Goal: Information Seeking & Learning: Check status

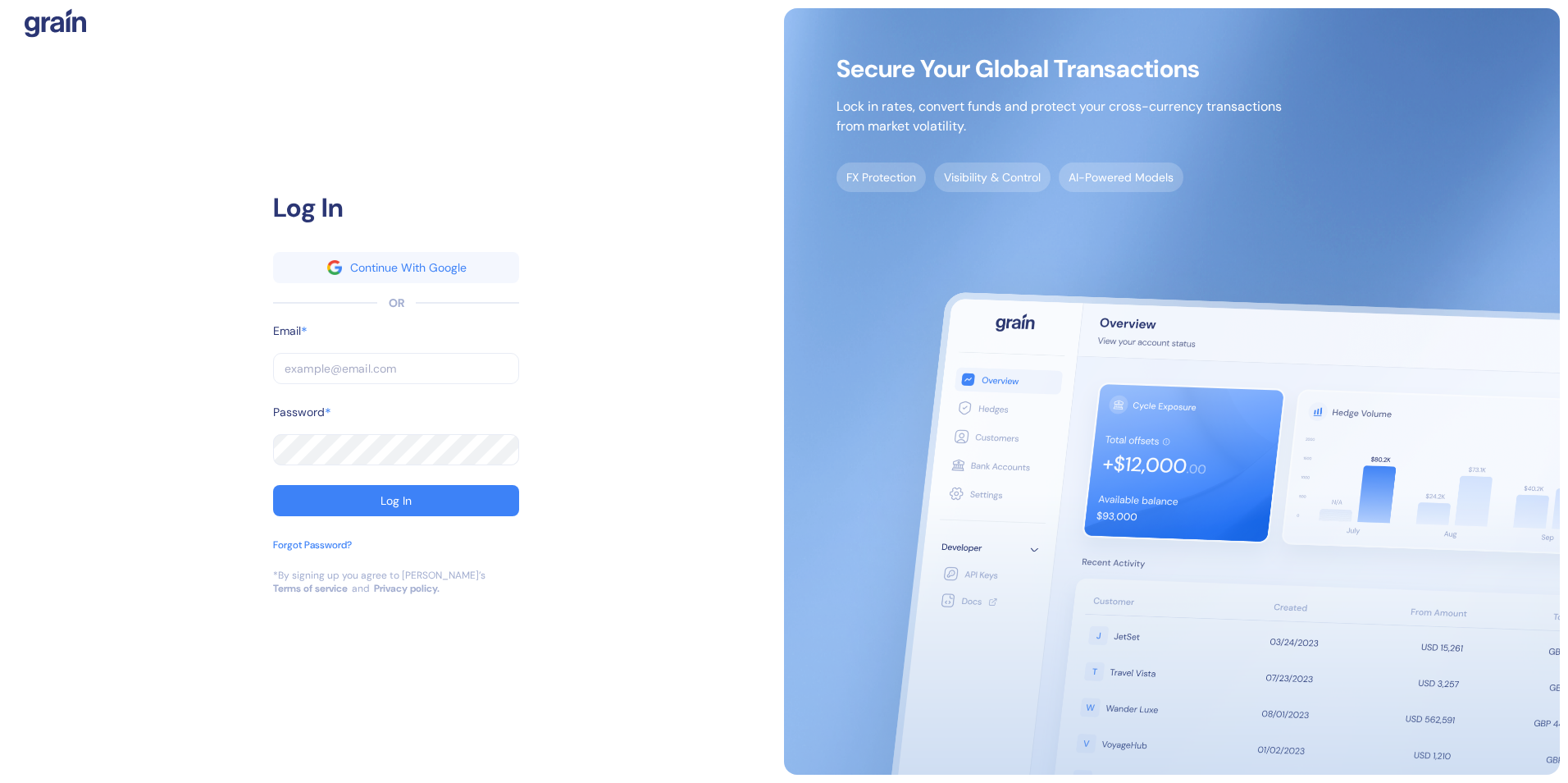
type input "[EMAIL_ADDRESS][PERSON_NAME][PERSON_NAME][DOMAIN_NAME]"
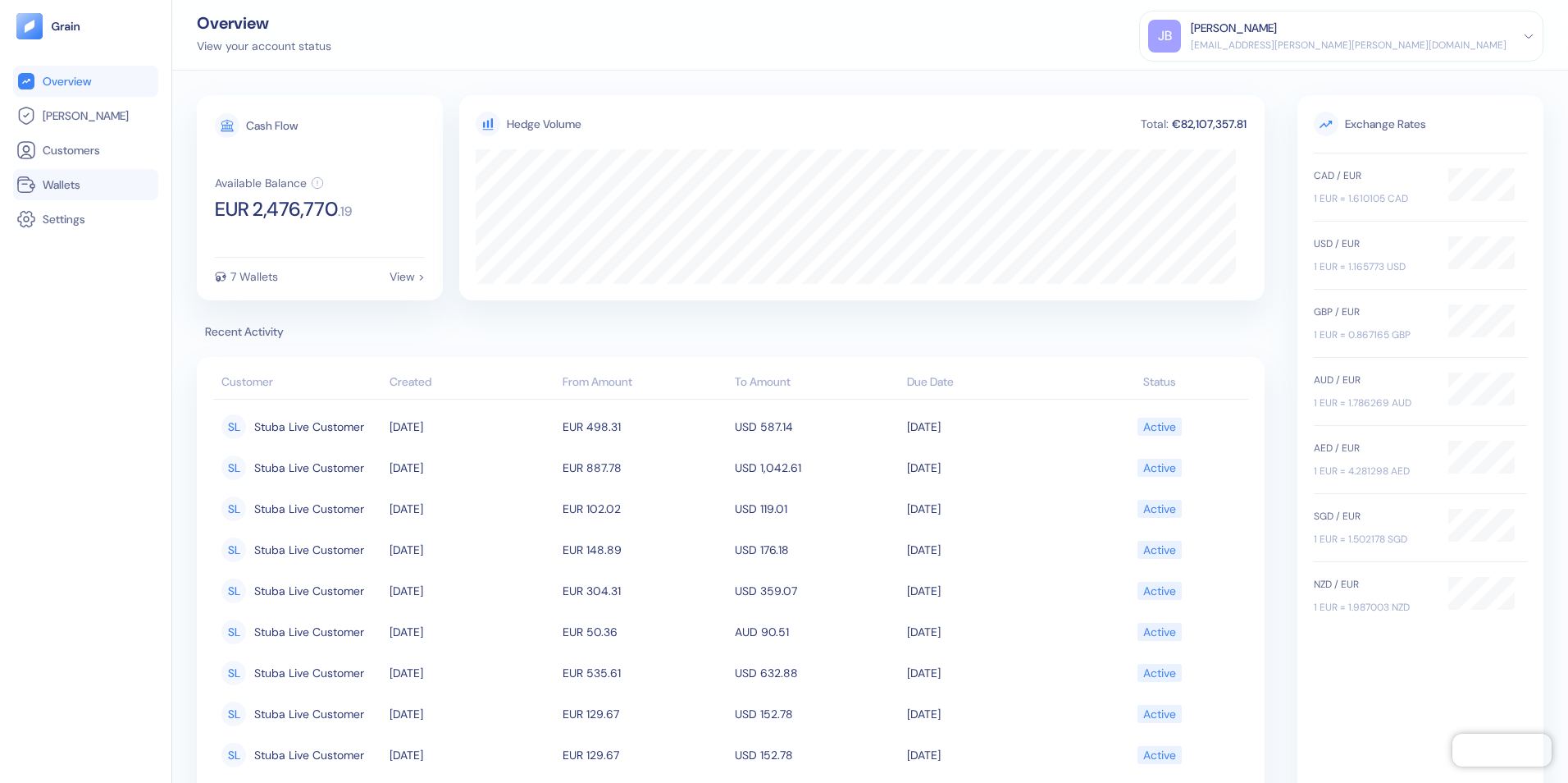
click at [76, 182] on span "Wallets" at bounding box center [61, 184] width 37 height 16
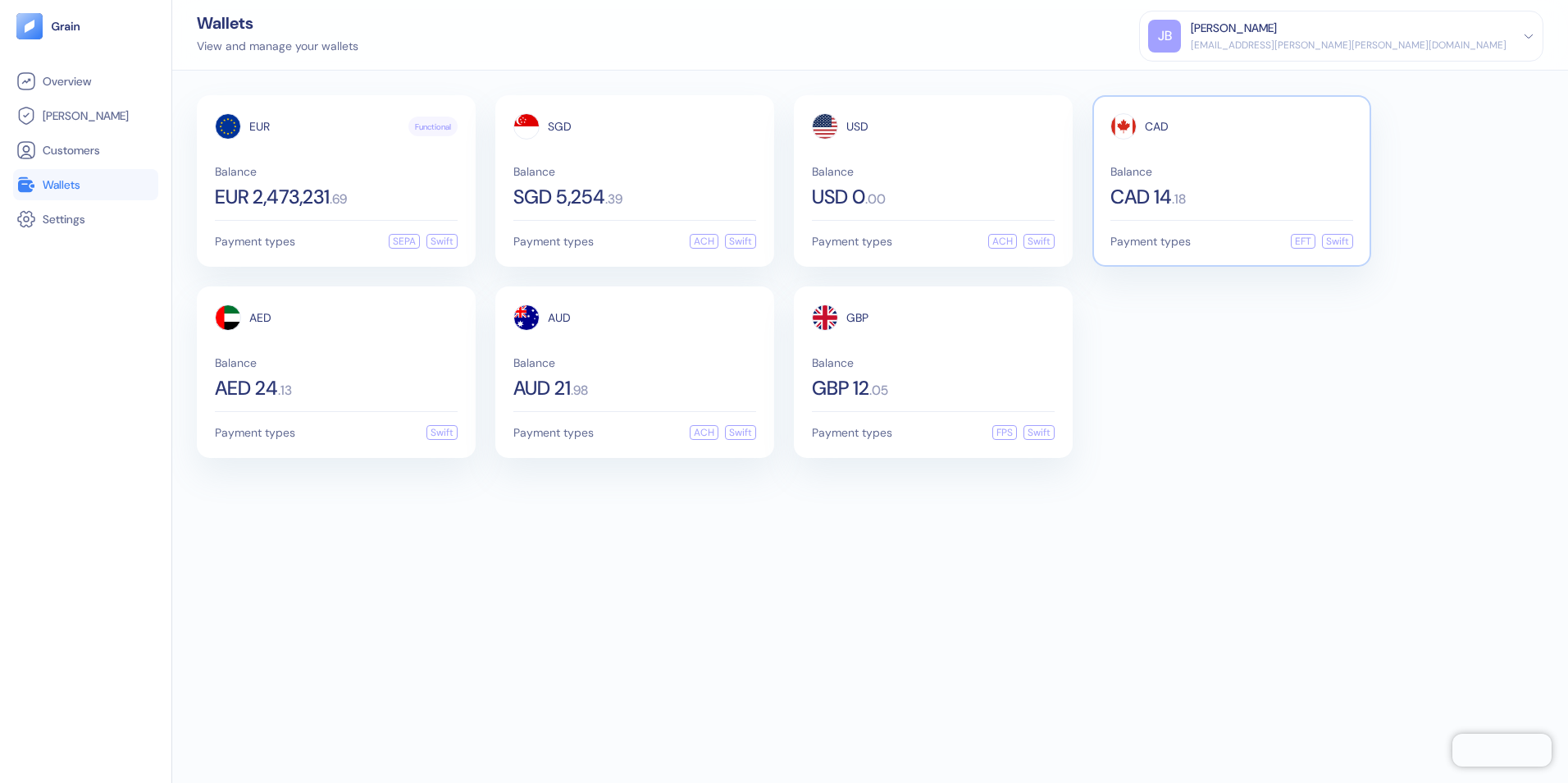
click at [1141, 195] on span "CAD 14" at bounding box center [1140, 197] width 61 height 20
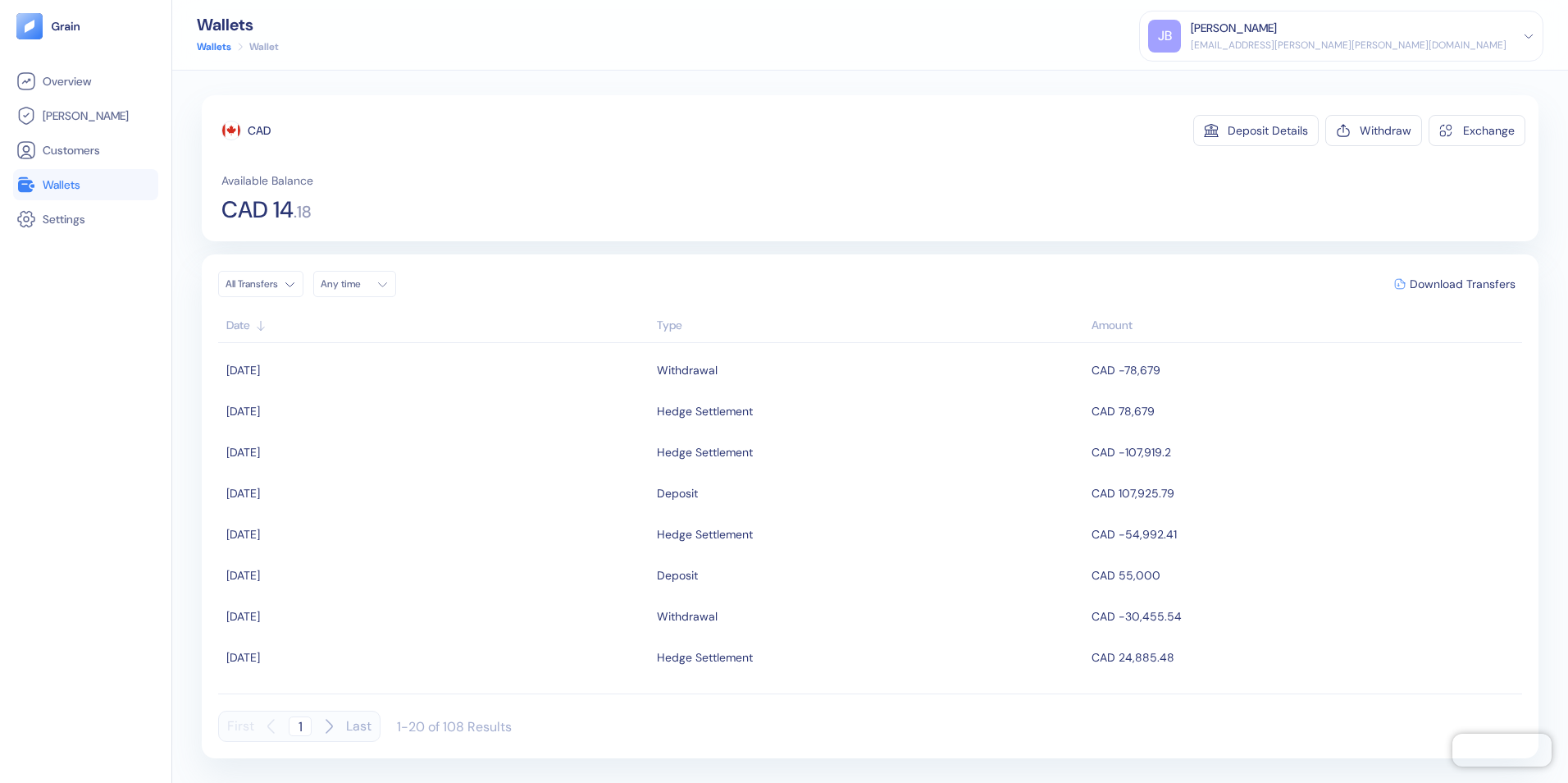
click at [58, 181] on span "Wallets" at bounding box center [61, 184] width 37 height 16
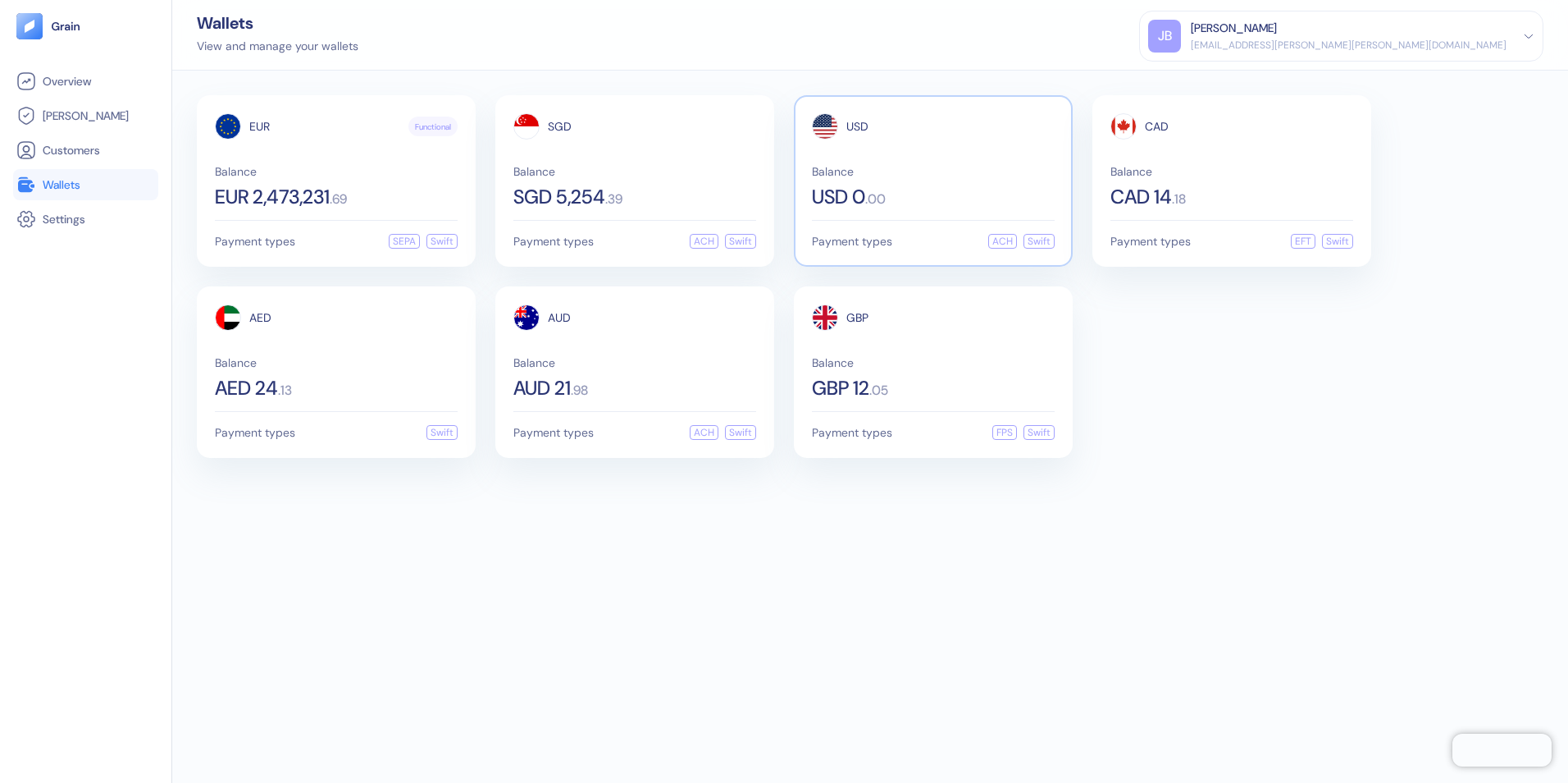
click at [874, 187] on div "USD 0 . 00" at bounding box center [933, 197] width 243 height 20
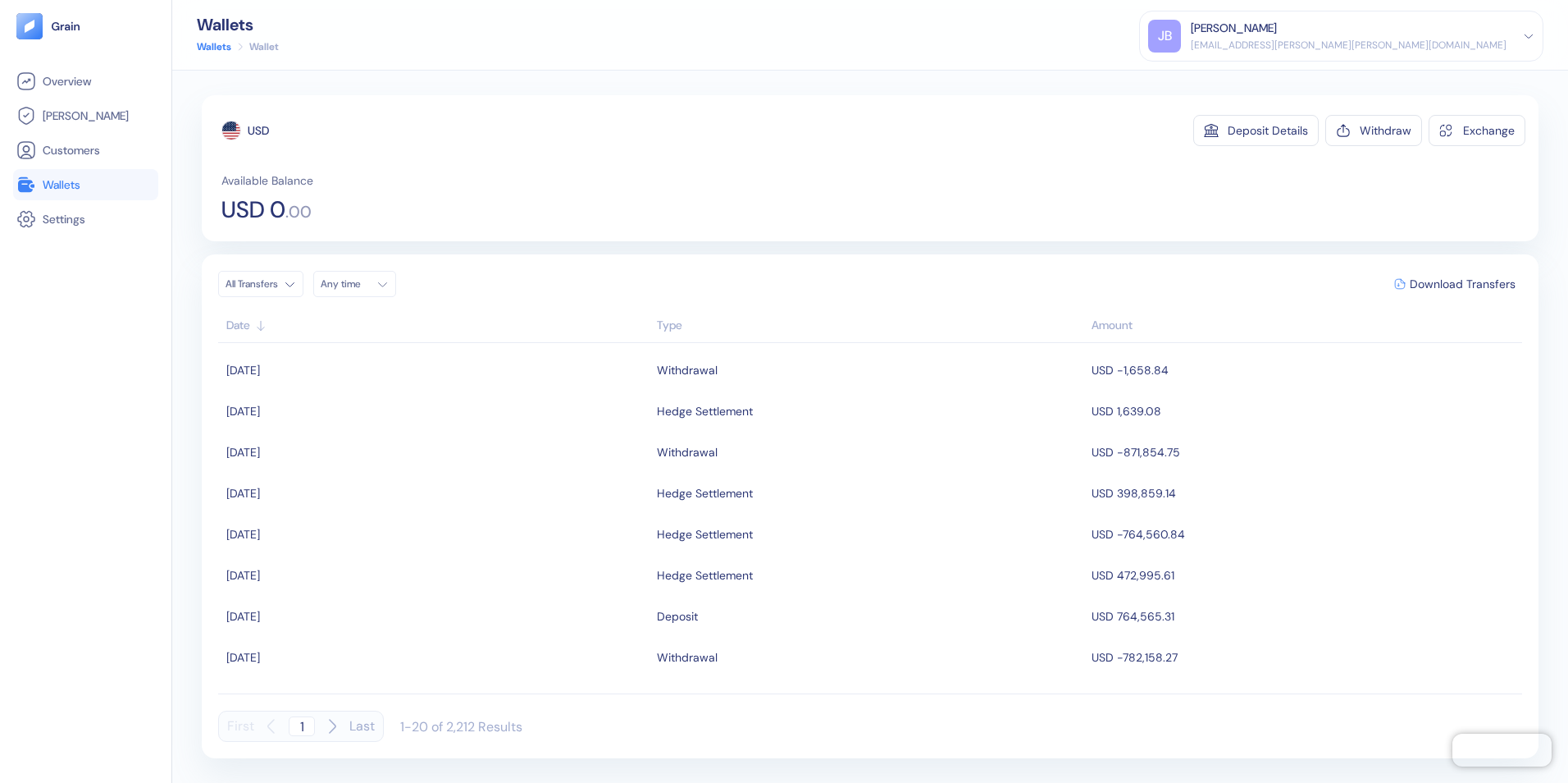
click at [58, 185] on span "Wallets" at bounding box center [61, 184] width 37 height 16
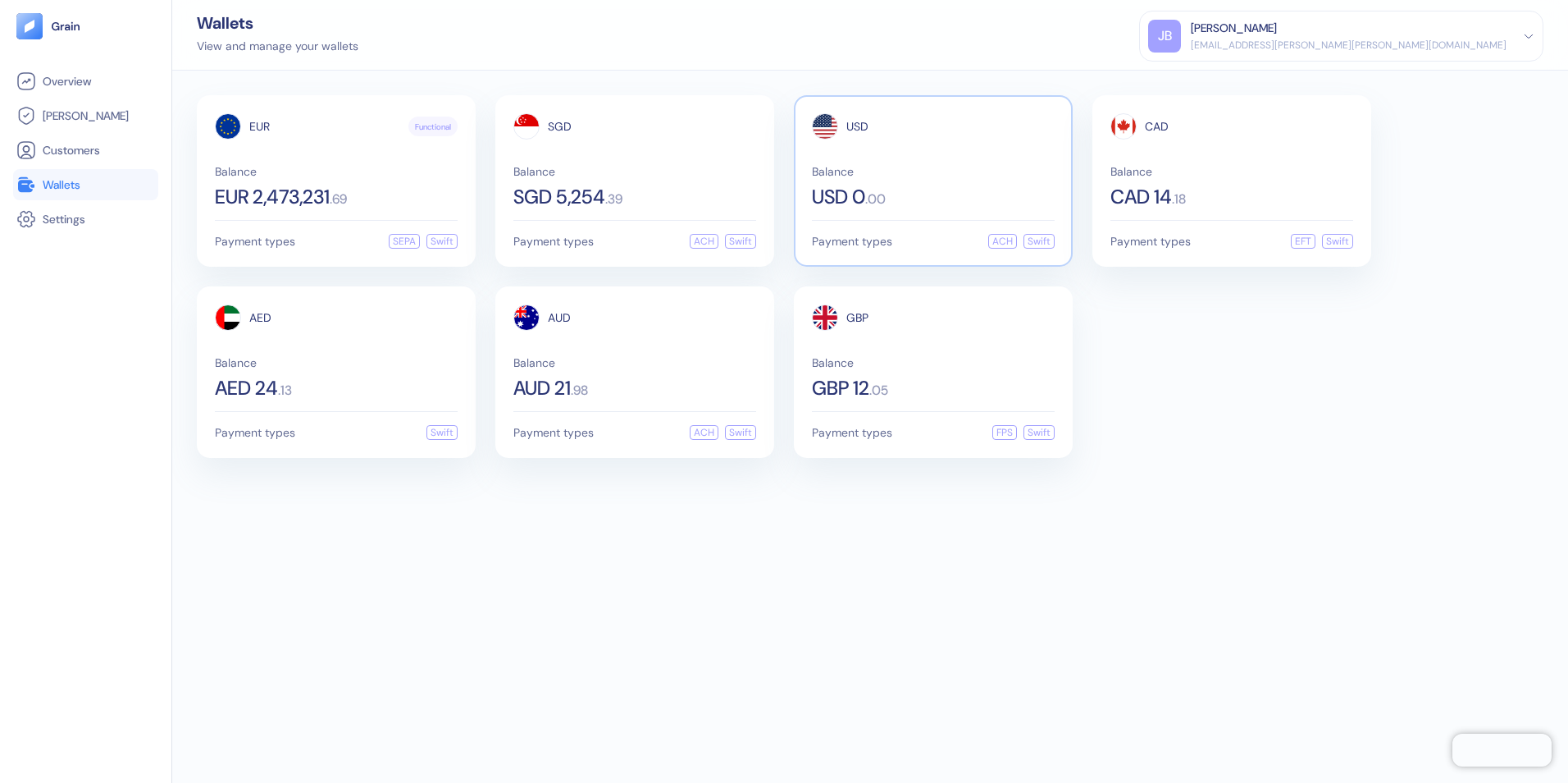
click at [922, 201] on div "USD 0 . 00" at bounding box center [933, 197] width 243 height 20
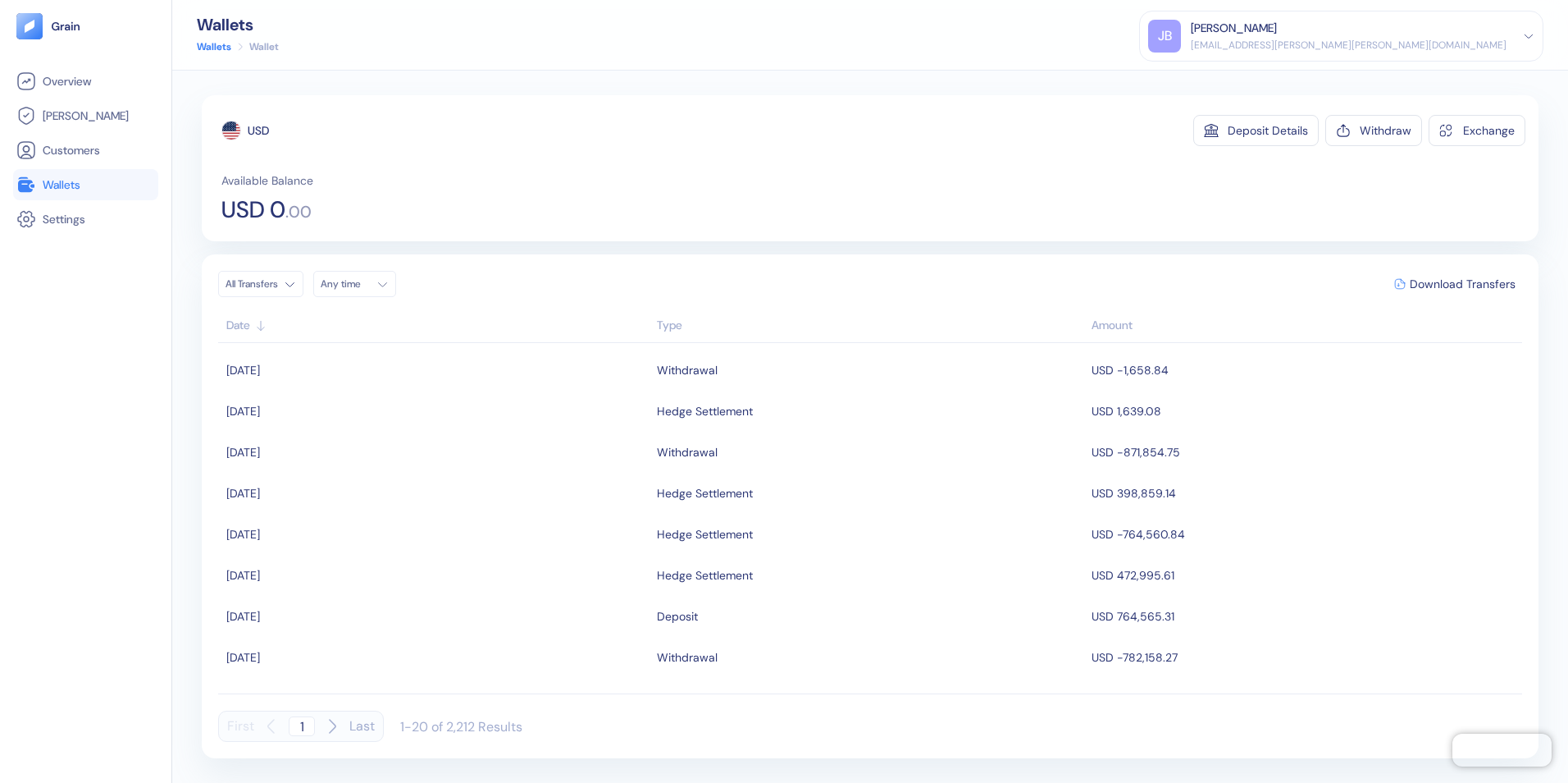
click at [42, 184] on link "Wallets" at bounding box center [85, 184] width 139 height 20
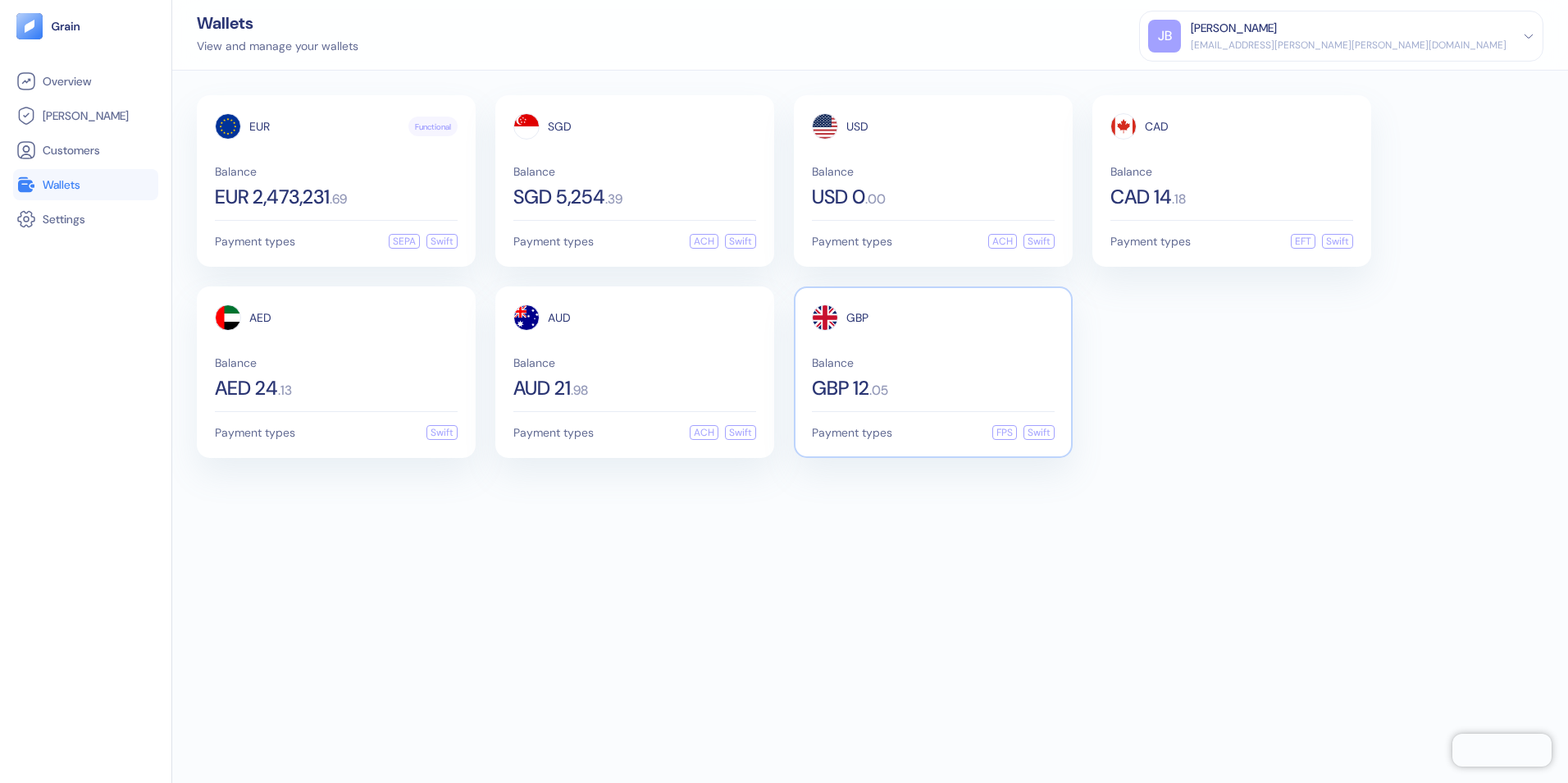
click at [899, 361] on span "Balance" at bounding box center [933, 362] width 243 height 12
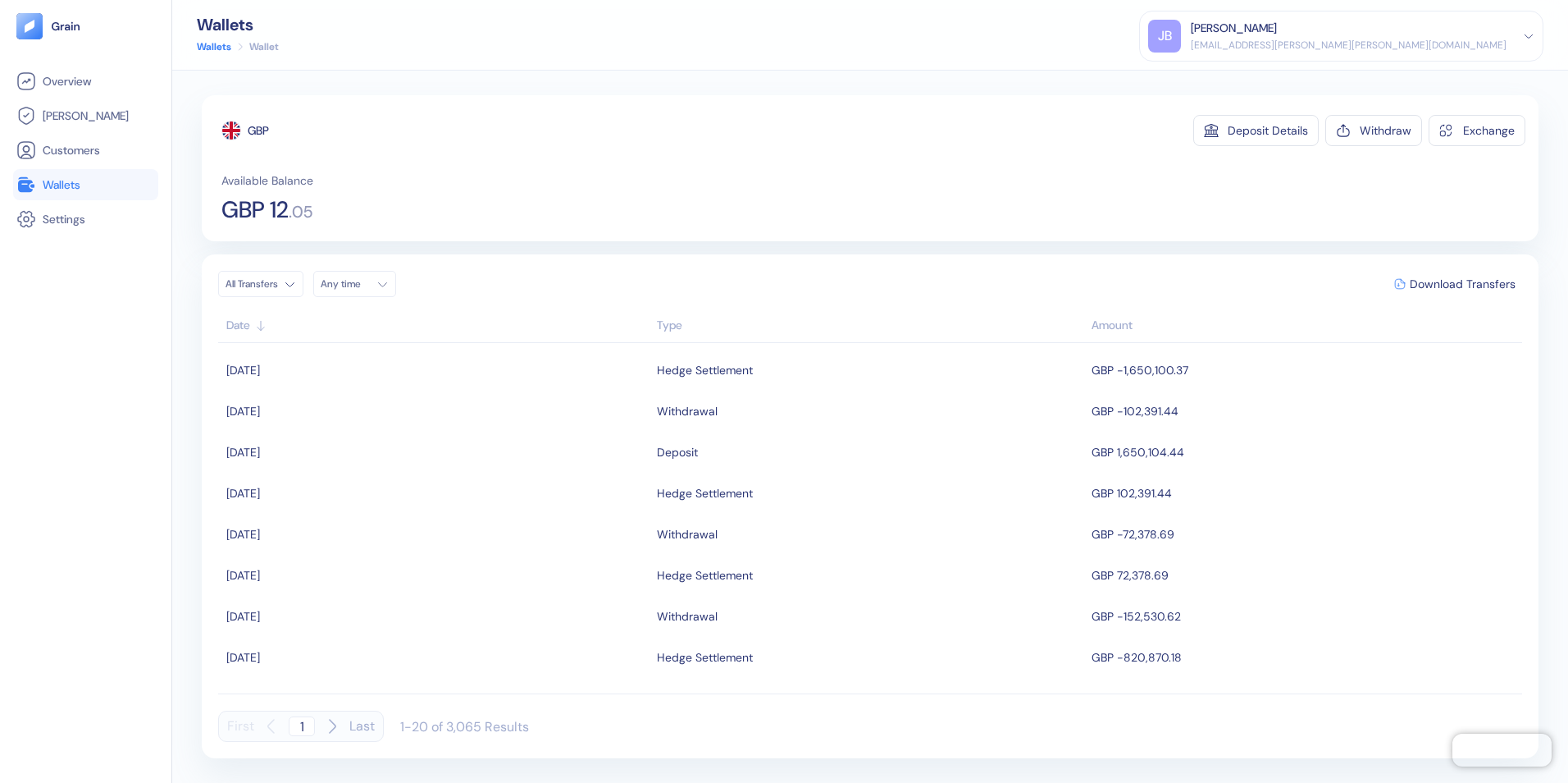
click at [79, 174] on li "Wallets" at bounding box center [85, 184] width 145 height 31
click at [58, 191] on span "Wallets" at bounding box center [61, 184] width 37 height 16
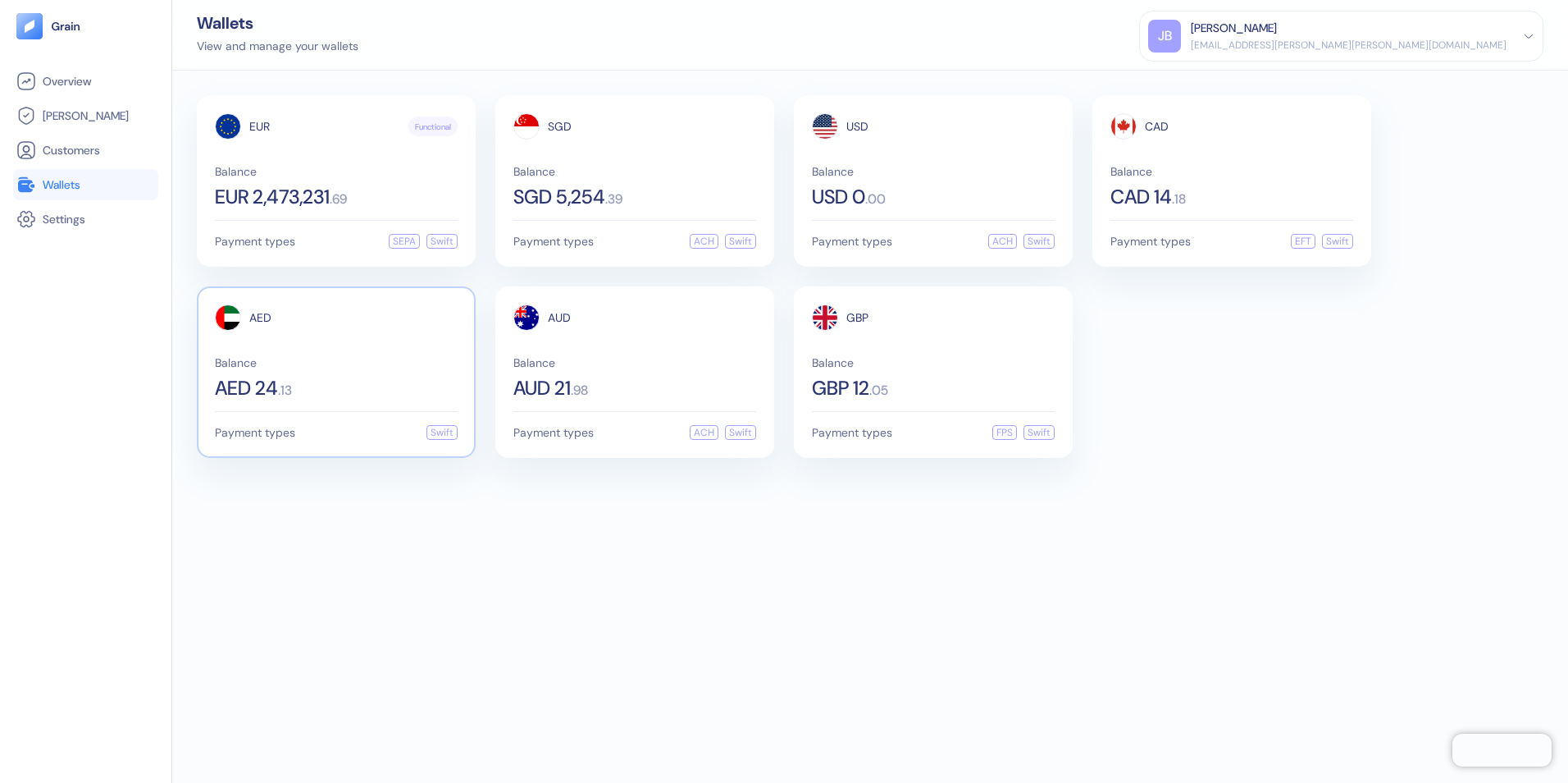
click at [365, 383] on div "AED 24 . 13" at bounding box center [336, 388] width 243 height 20
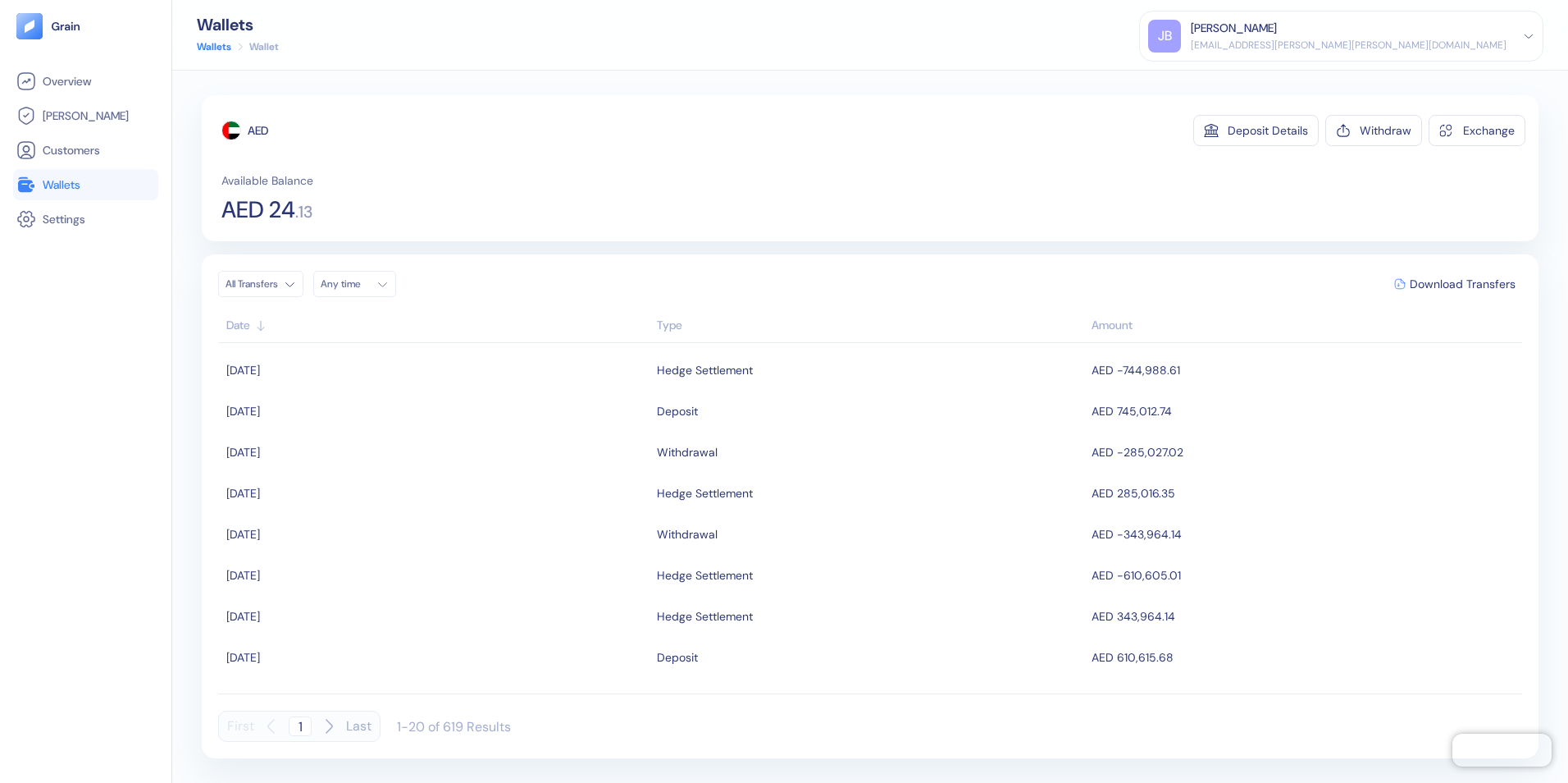
click at [73, 180] on span "Wallets" at bounding box center [61, 184] width 37 height 16
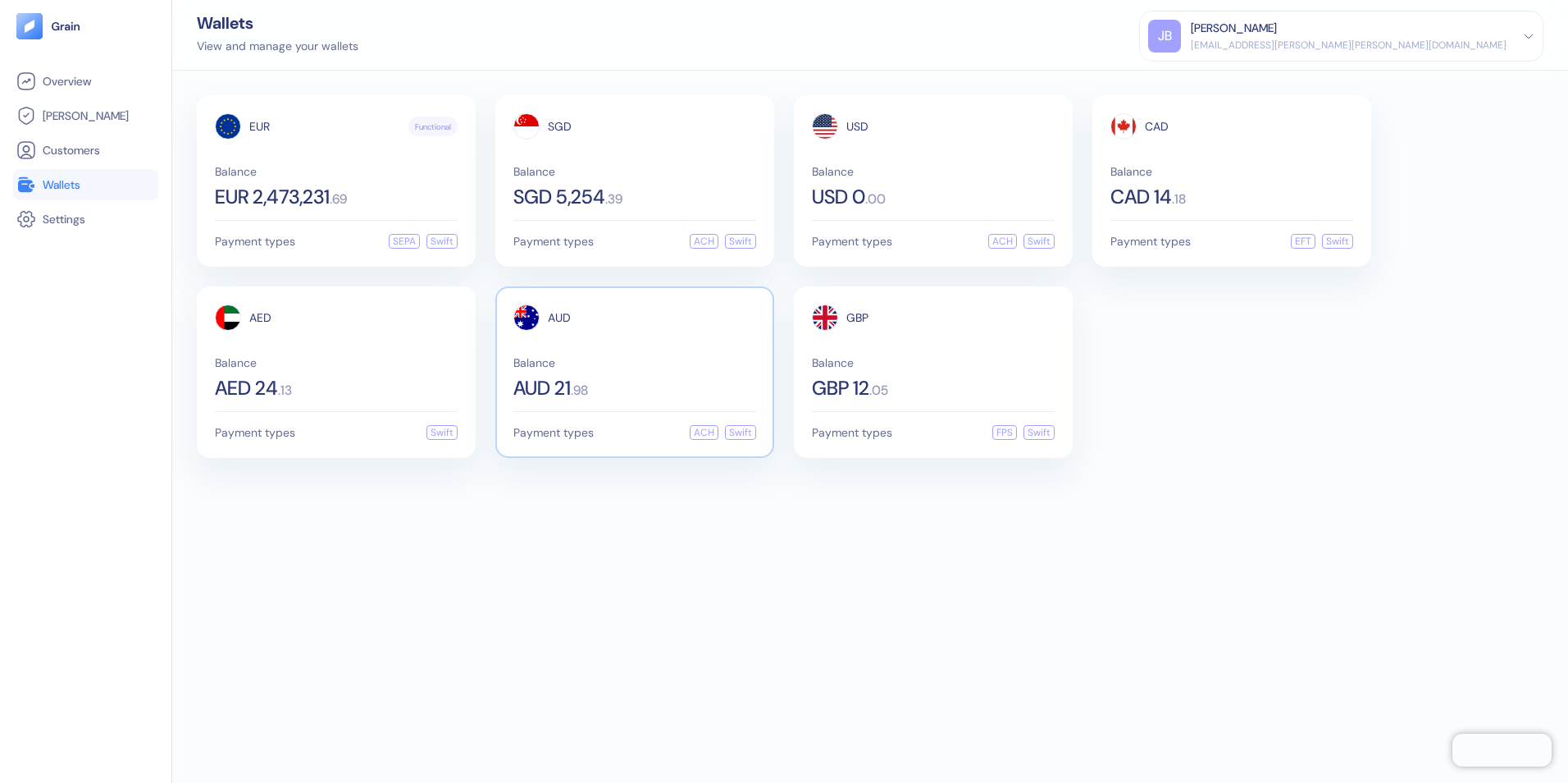
click at [641, 350] on div "AUD Balance AUD 21 . 98" at bounding box center [634, 351] width 243 height 93
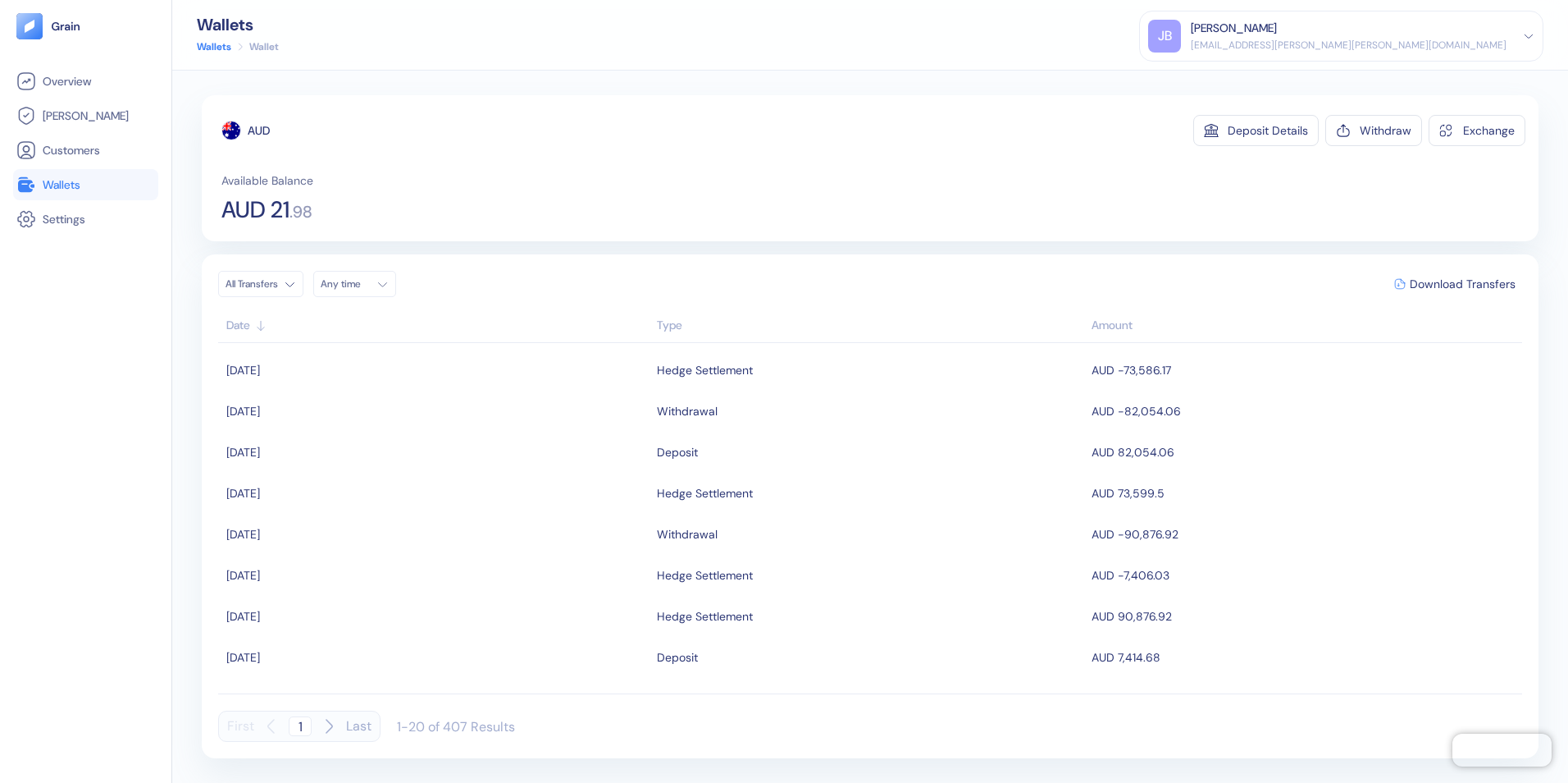
click at [72, 177] on span "Wallets" at bounding box center [61, 184] width 37 height 16
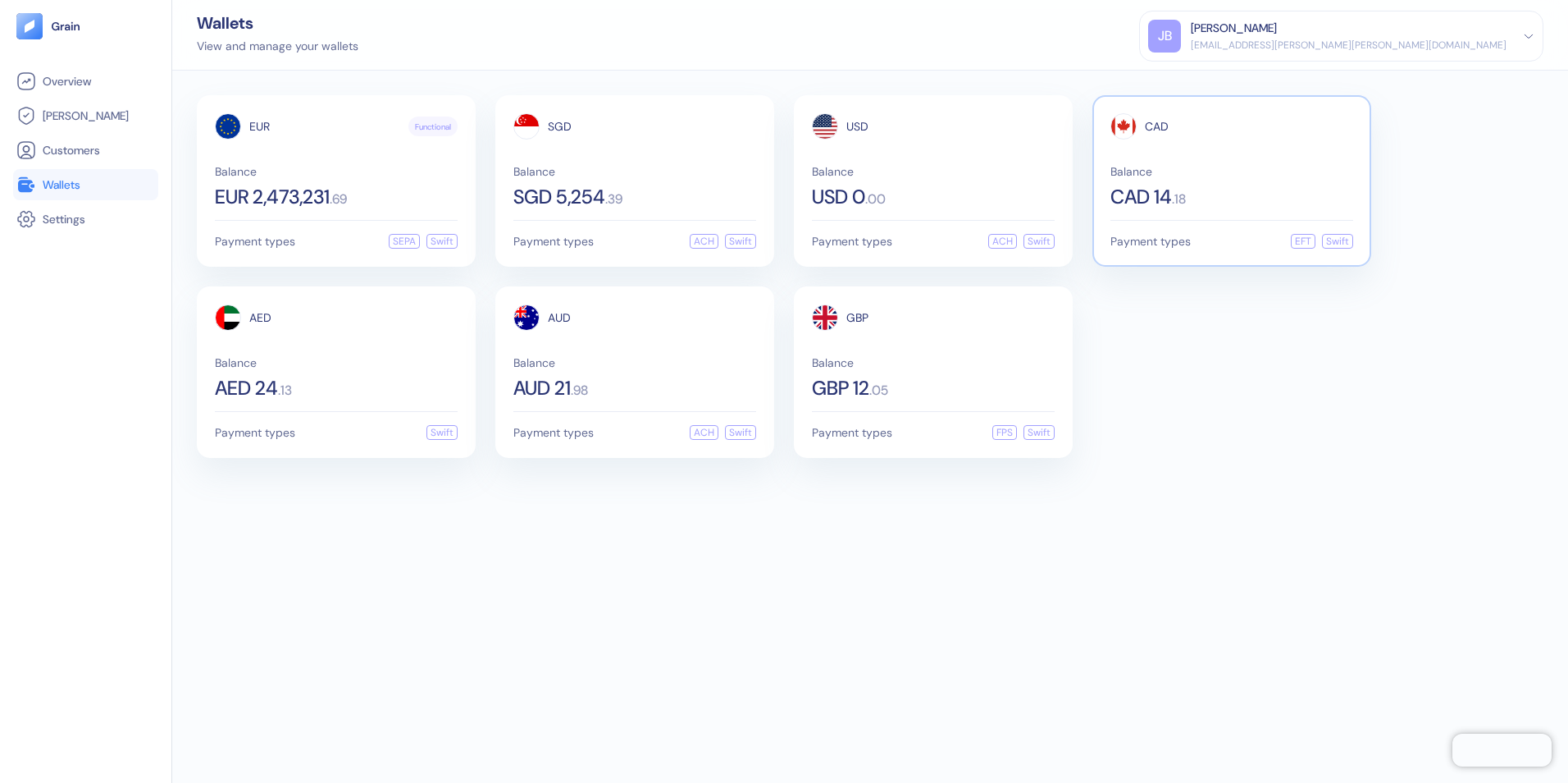
click at [1219, 158] on div "CAD Balance CAD 14 . 18" at bounding box center [1231, 159] width 243 height 93
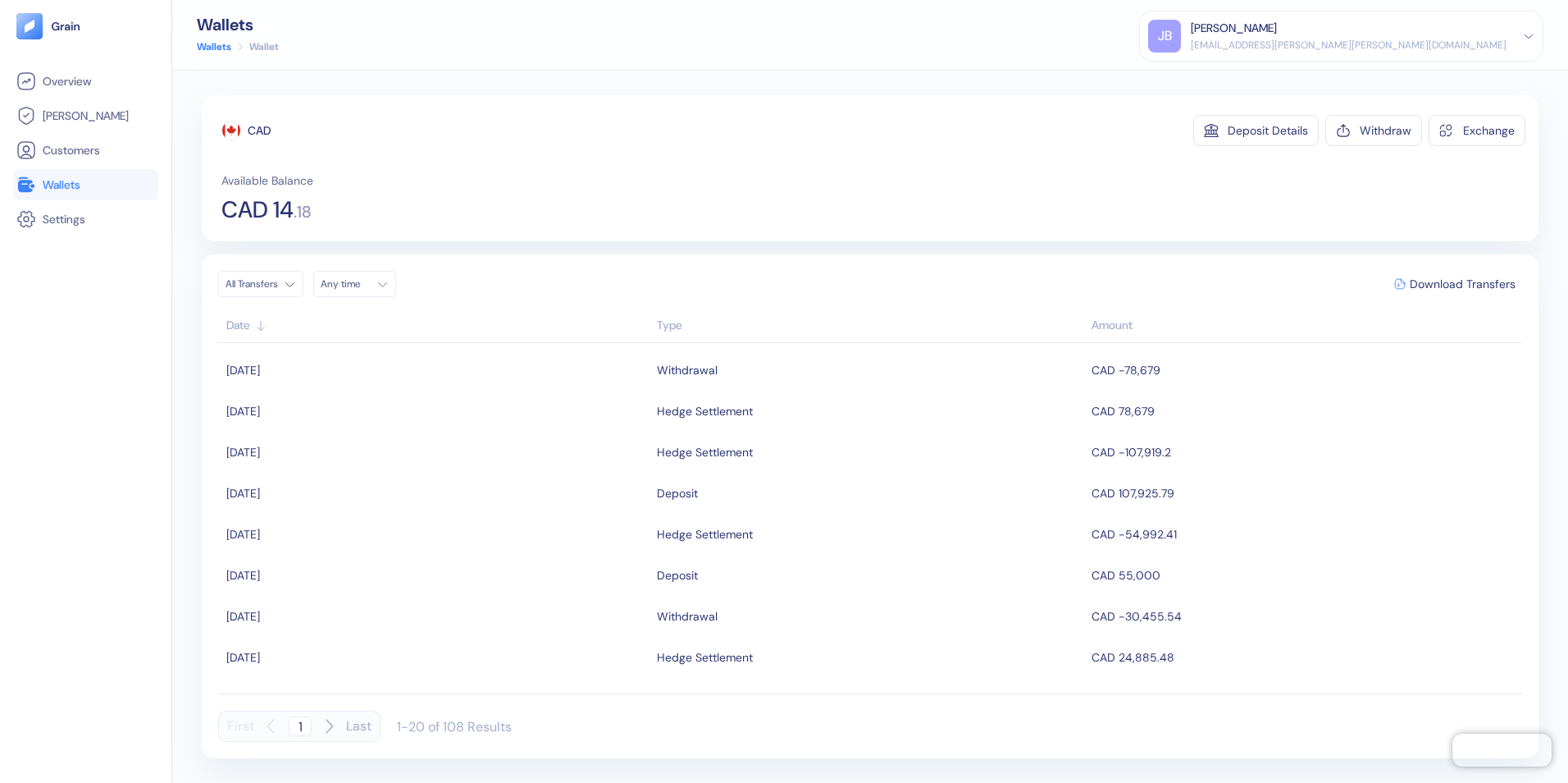
click at [69, 472] on div "Overview [PERSON_NAME] Customers Wallets Settings" at bounding box center [85, 411] width 145 height 690
